Goal: Transaction & Acquisition: Register for event/course

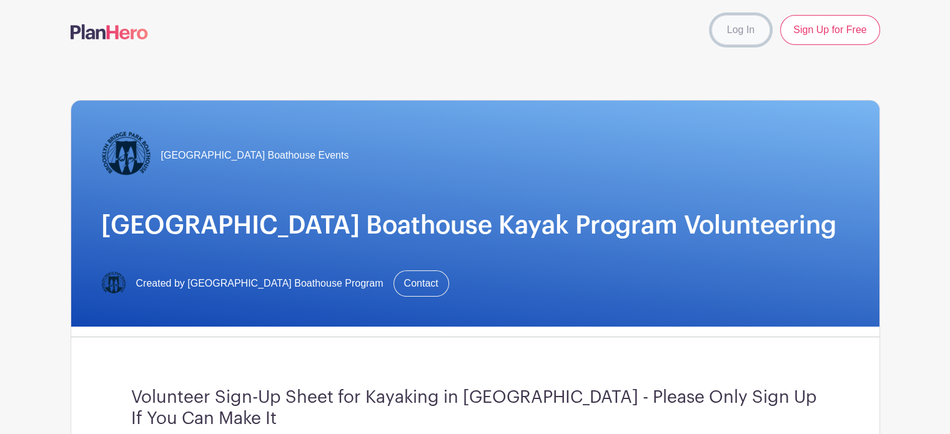
click at [743, 29] on link "Log In" at bounding box center [740, 30] width 59 height 30
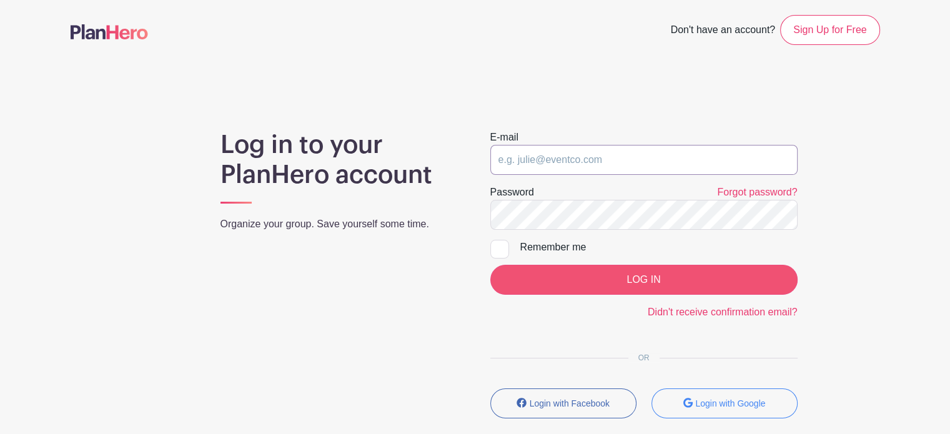
type input "mari_bel_gonz@yahoo.com"
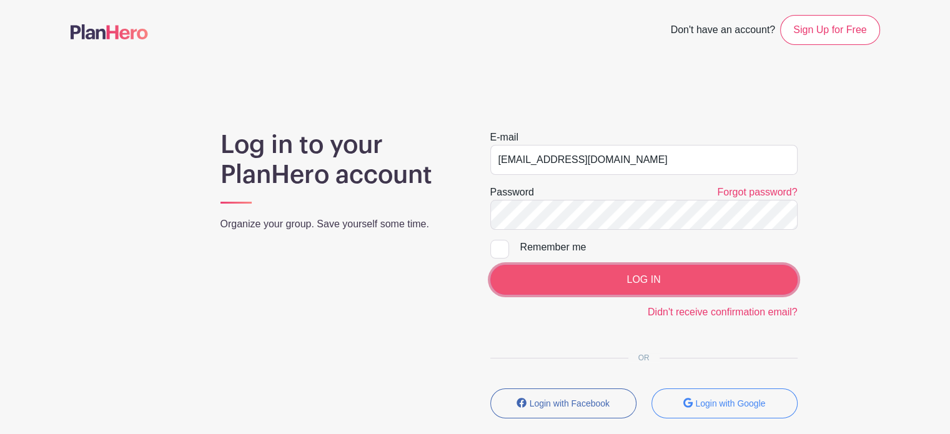
click at [635, 275] on input "LOG IN" at bounding box center [643, 280] width 307 height 30
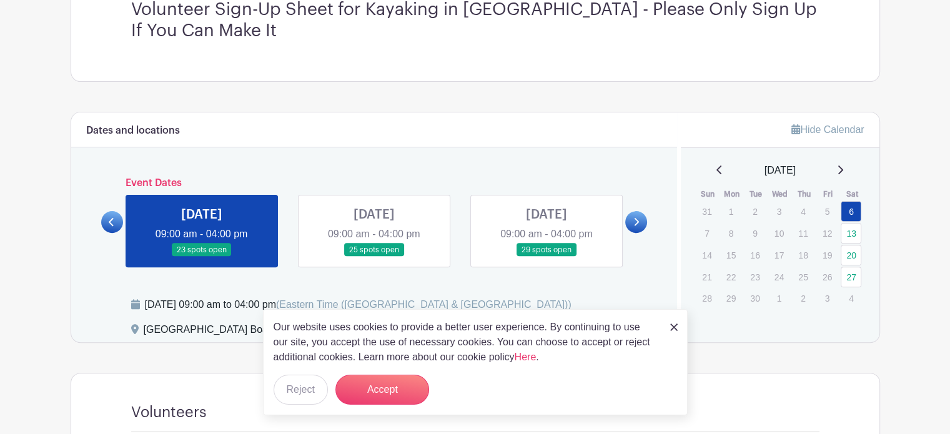
scroll to position [375, 0]
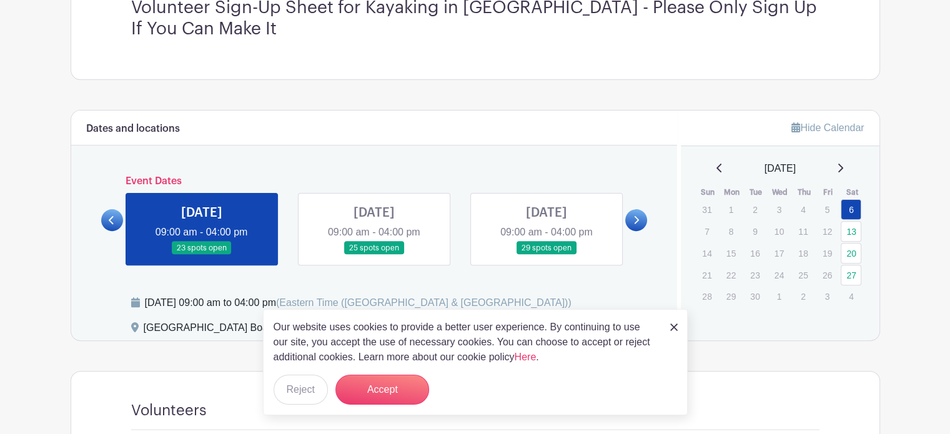
click at [675, 322] on link at bounding box center [673, 326] width 7 height 15
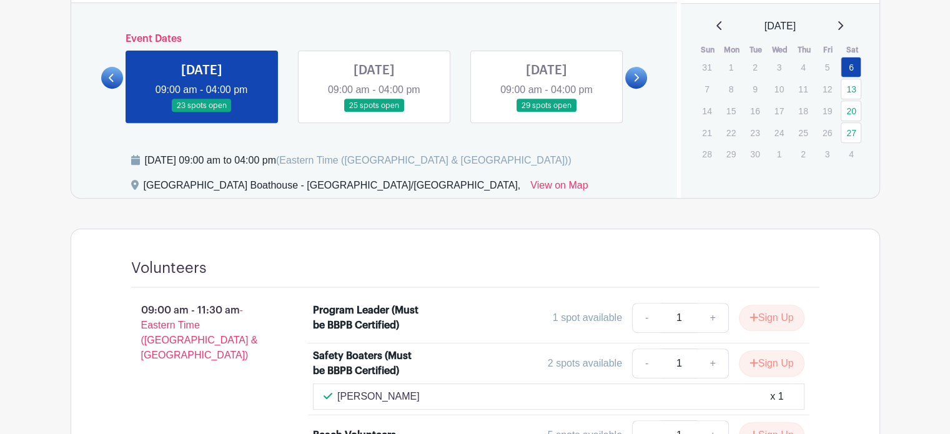
scroll to position [520, 0]
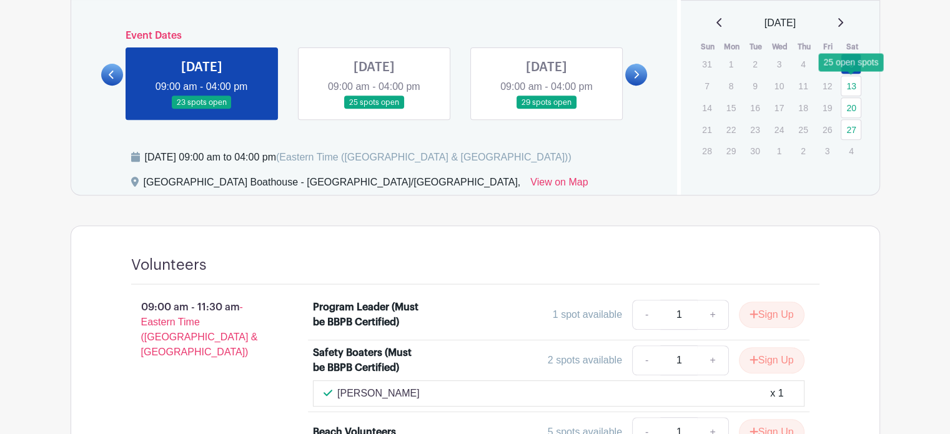
click at [851, 82] on link "13" at bounding box center [850, 86] width 21 height 21
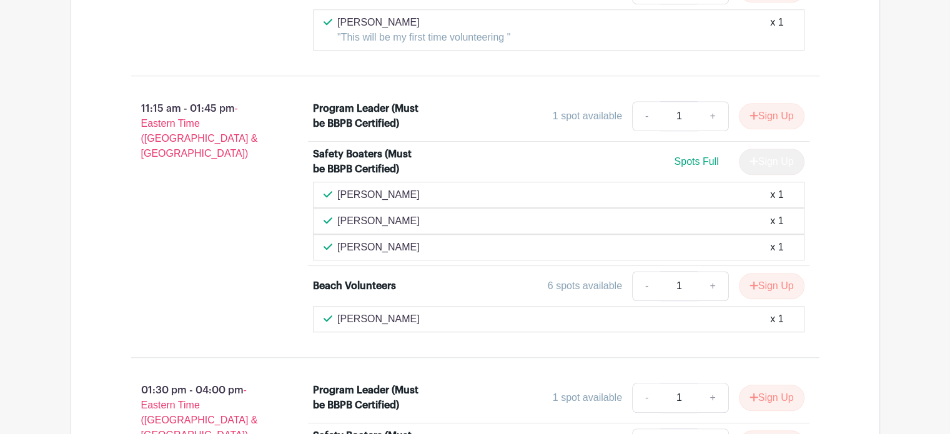
scroll to position [959, 0]
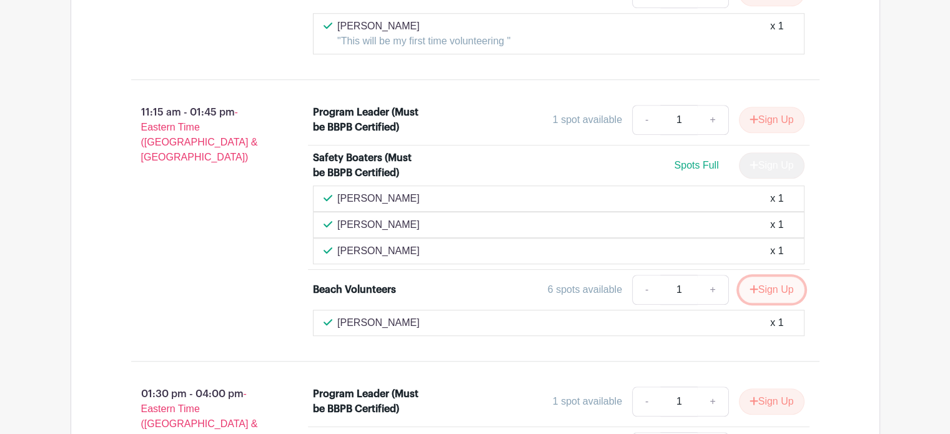
click at [774, 284] on button "Sign Up" at bounding box center [772, 290] width 66 height 26
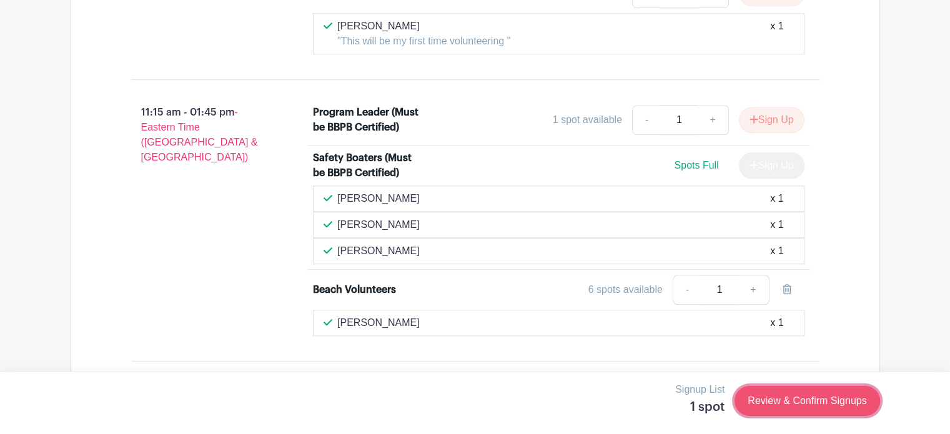
click at [810, 403] on link "Review & Confirm Signups" at bounding box center [806, 401] width 145 height 30
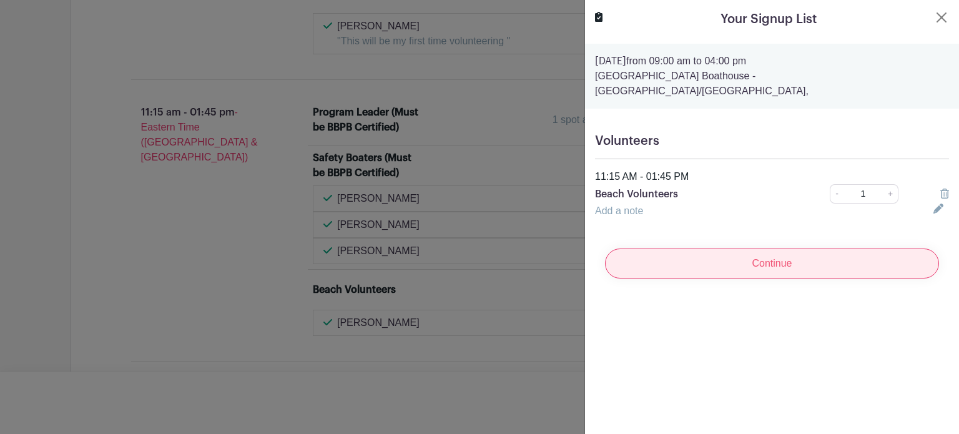
click at [787, 249] on input "Continue" at bounding box center [772, 264] width 334 height 30
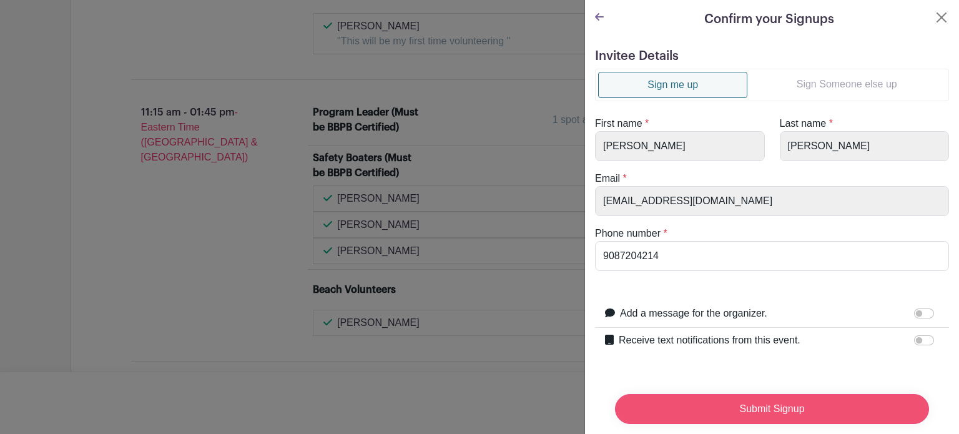
click at [768, 395] on input "Submit Signup" at bounding box center [772, 409] width 314 height 30
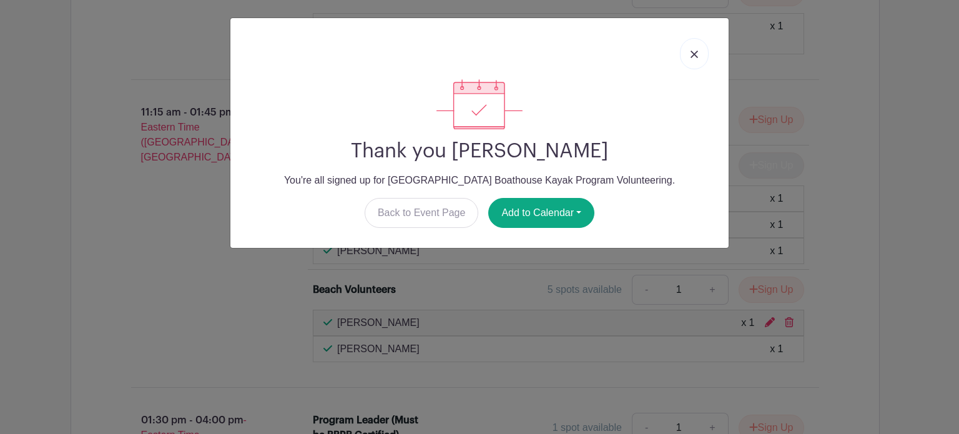
click at [697, 56] on img at bounding box center [694, 54] width 7 height 7
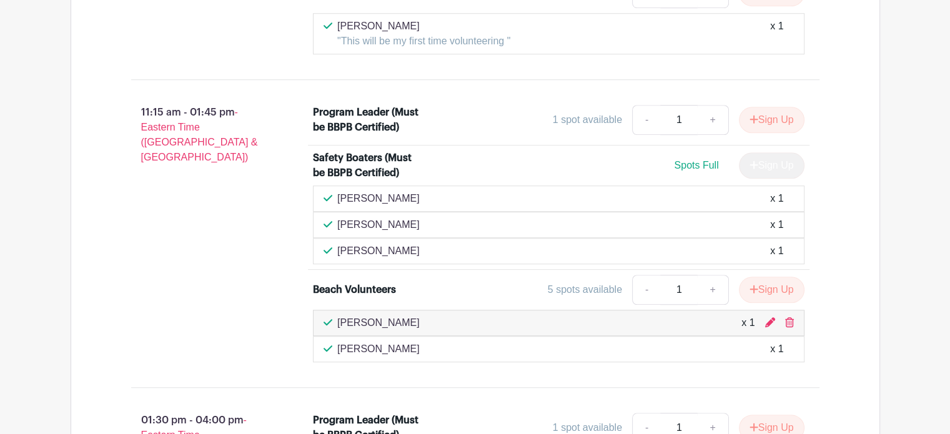
scroll to position [579, 0]
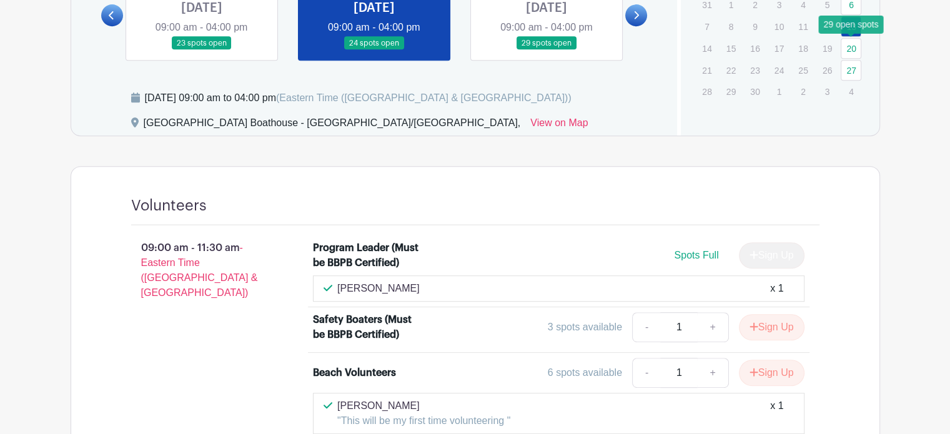
click at [848, 47] on link "20" at bounding box center [850, 48] width 21 height 21
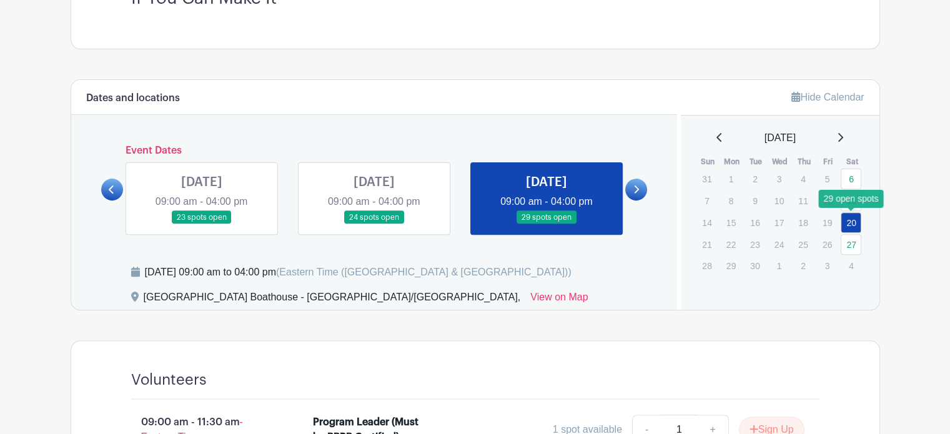
scroll to position [404, 0]
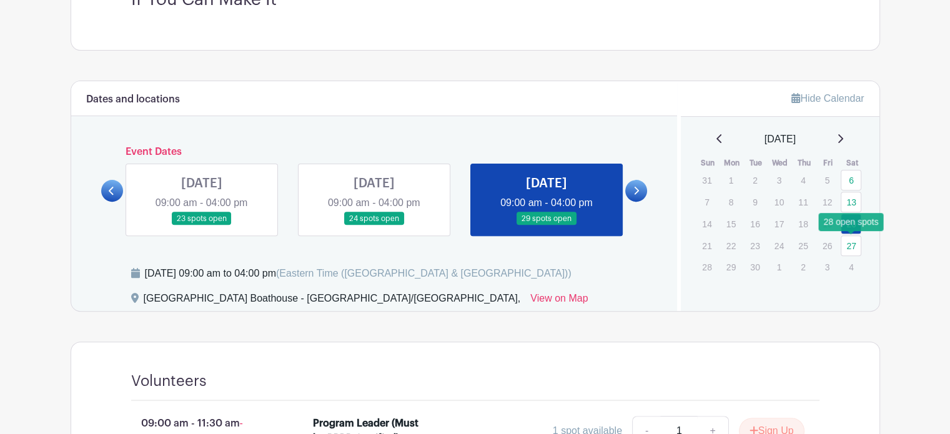
click at [852, 245] on link "27" at bounding box center [850, 245] width 21 height 21
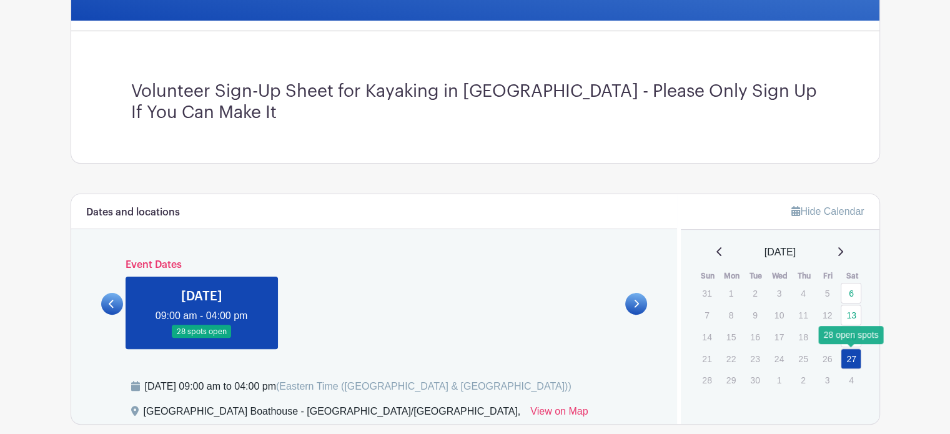
scroll to position [287, 0]
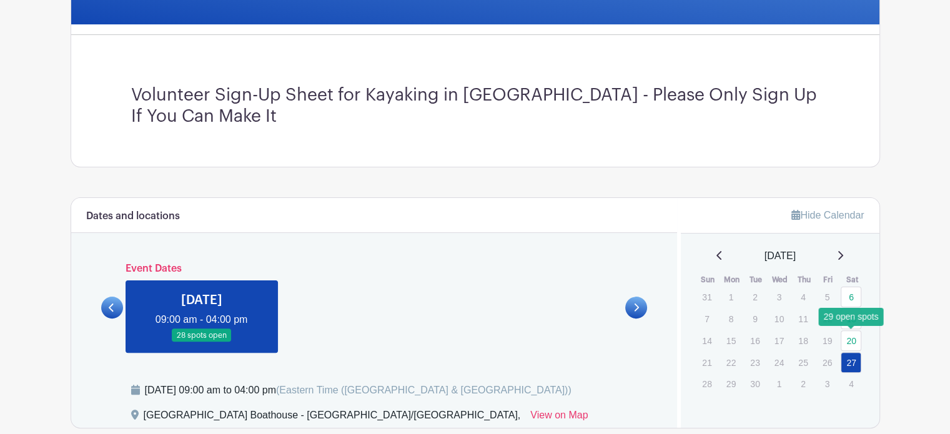
click at [851, 342] on link "20" at bounding box center [850, 340] width 21 height 21
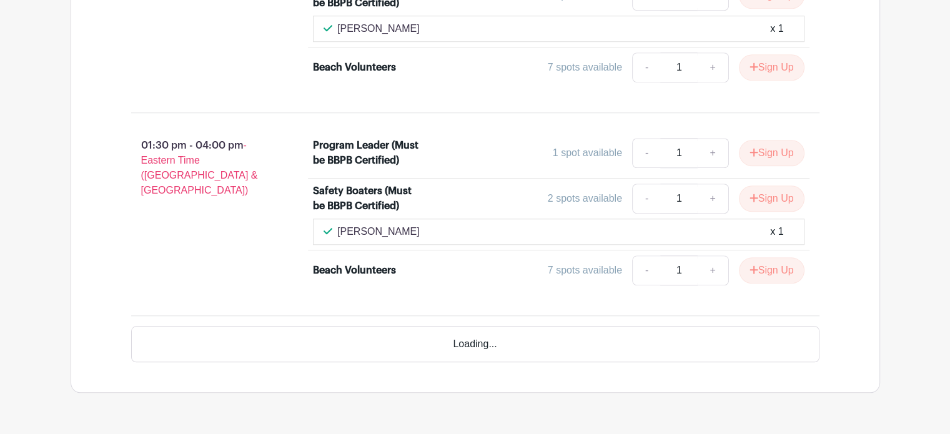
scroll to position [1111, 0]
